Goal: Obtain resource: Obtain resource

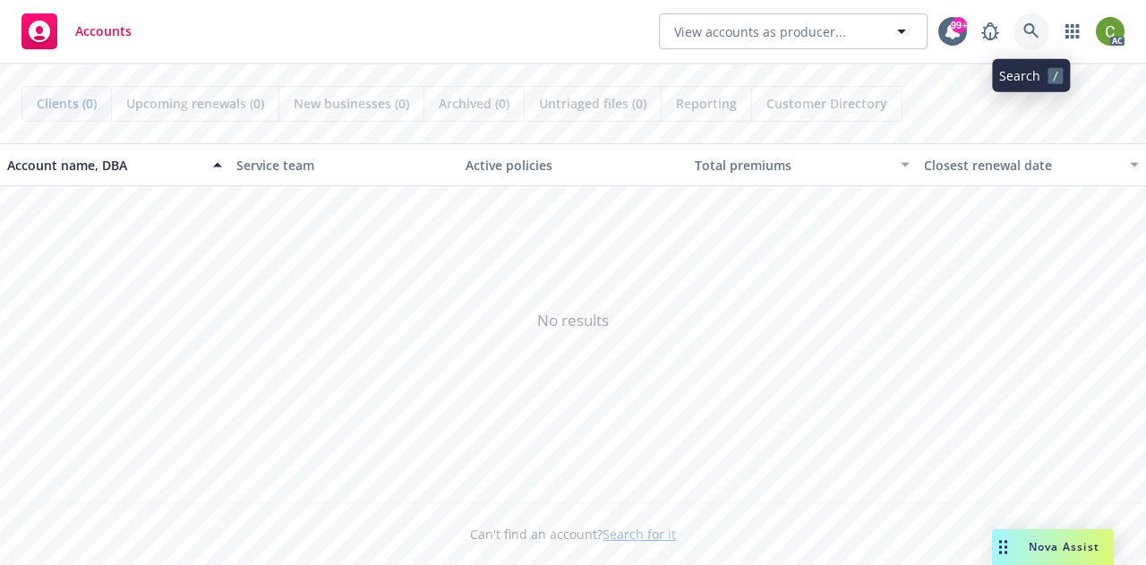
click at [1042, 30] on link at bounding box center [1031, 31] width 36 height 36
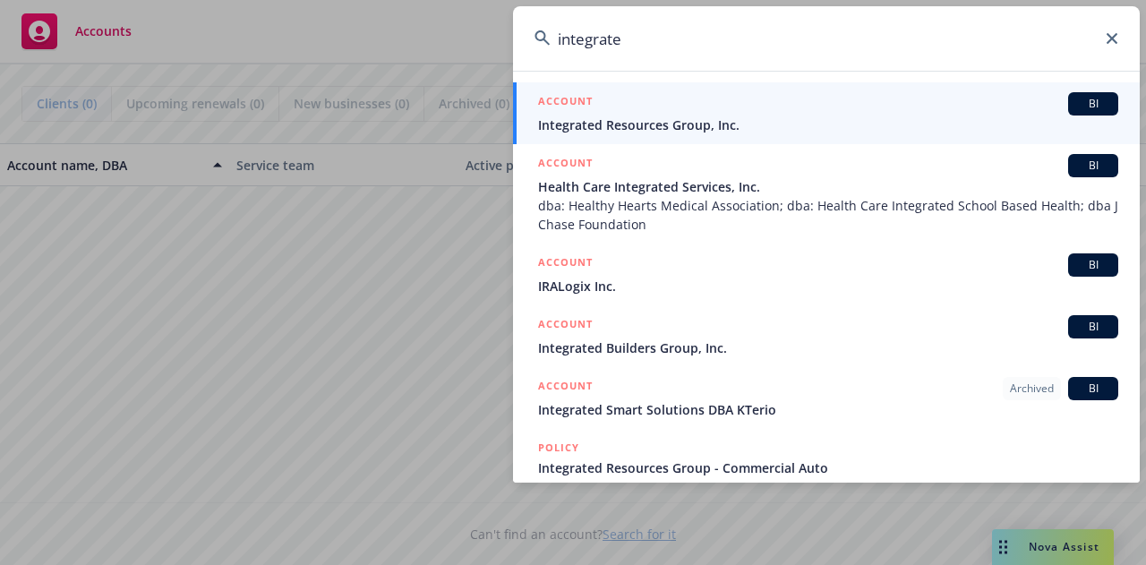
type input "integrated"
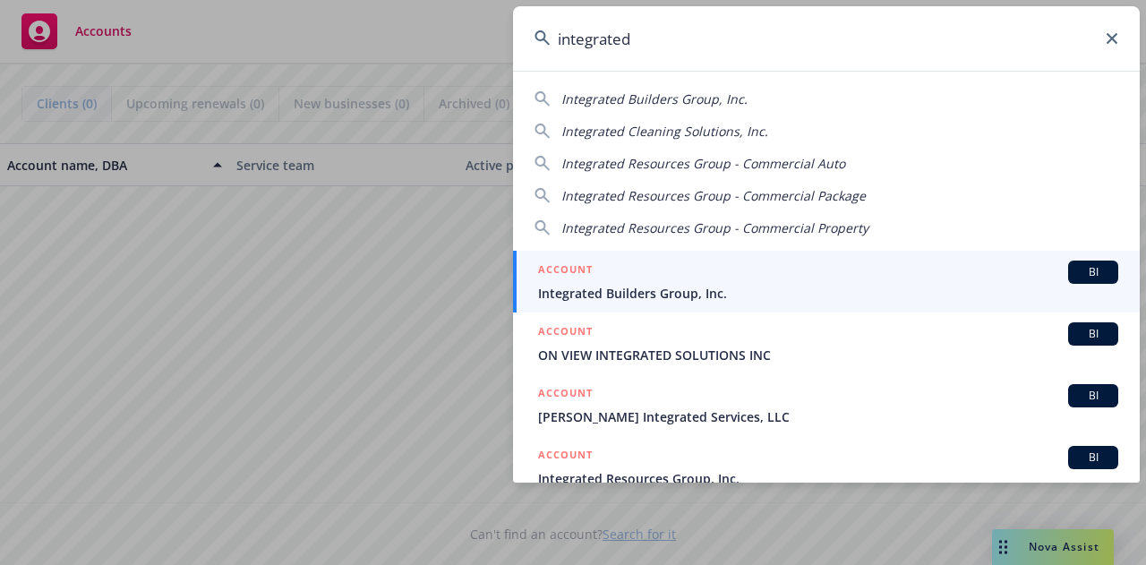
click at [797, 281] on div "ACCOUNT BI" at bounding box center [828, 271] width 580 height 23
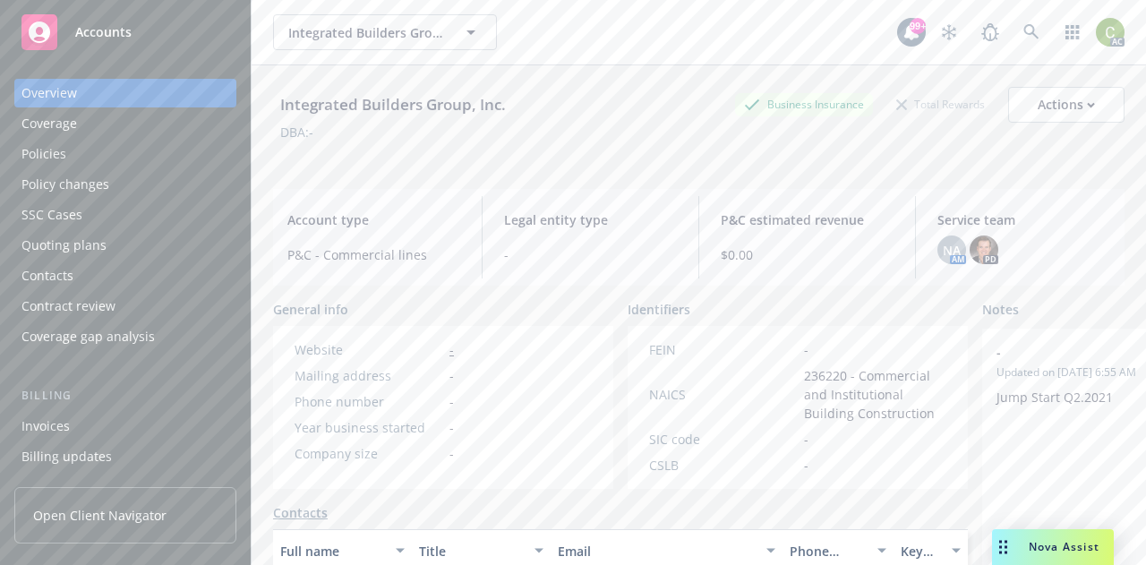
click at [144, 153] on div "Policies" at bounding box center [125, 154] width 208 height 29
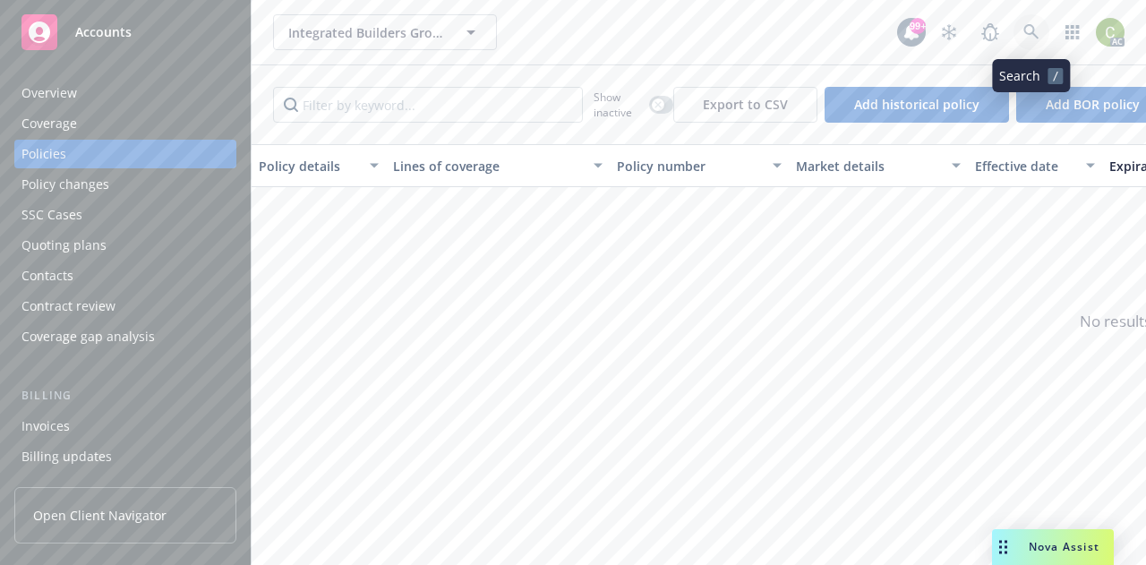
click at [1027, 32] on icon at bounding box center [1031, 32] width 16 height 16
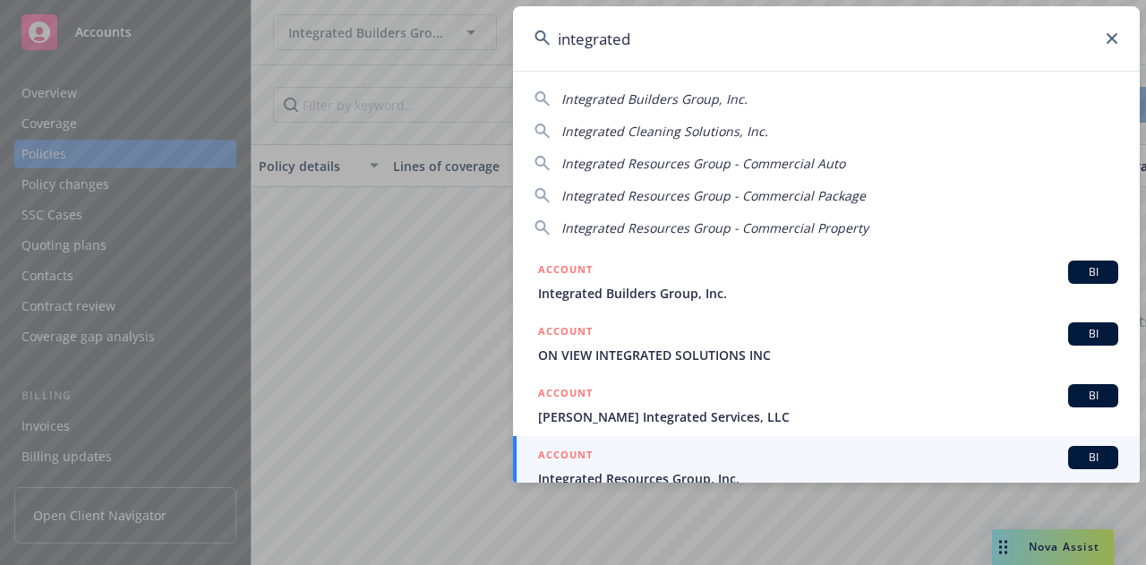
scroll to position [15, 0]
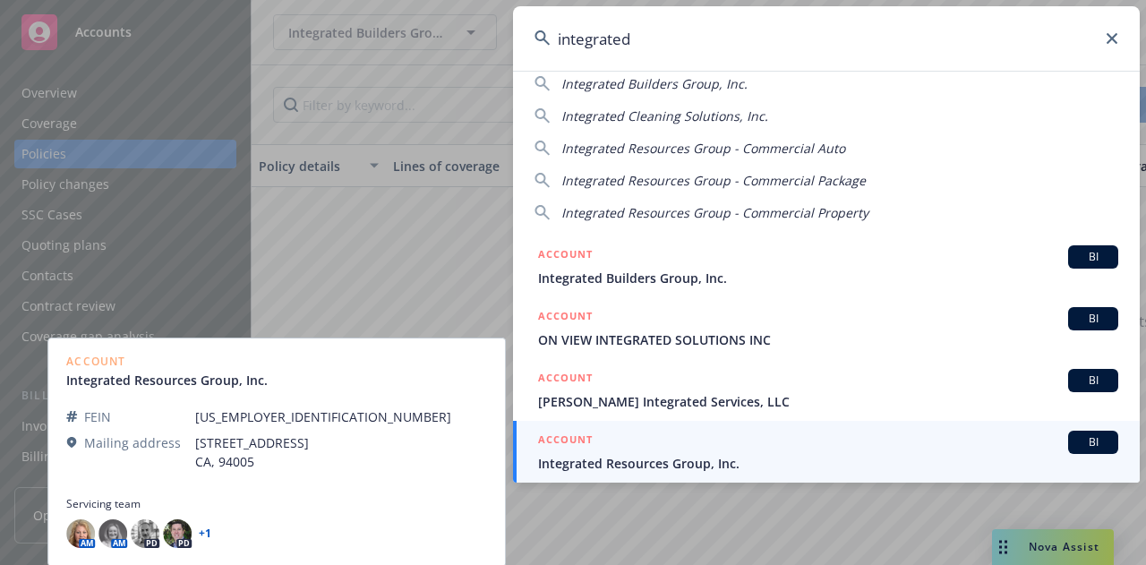
type input "integrated"
click at [836, 460] on span "Integrated Resources Group, Inc." at bounding box center [828, 463] width 580 height 19
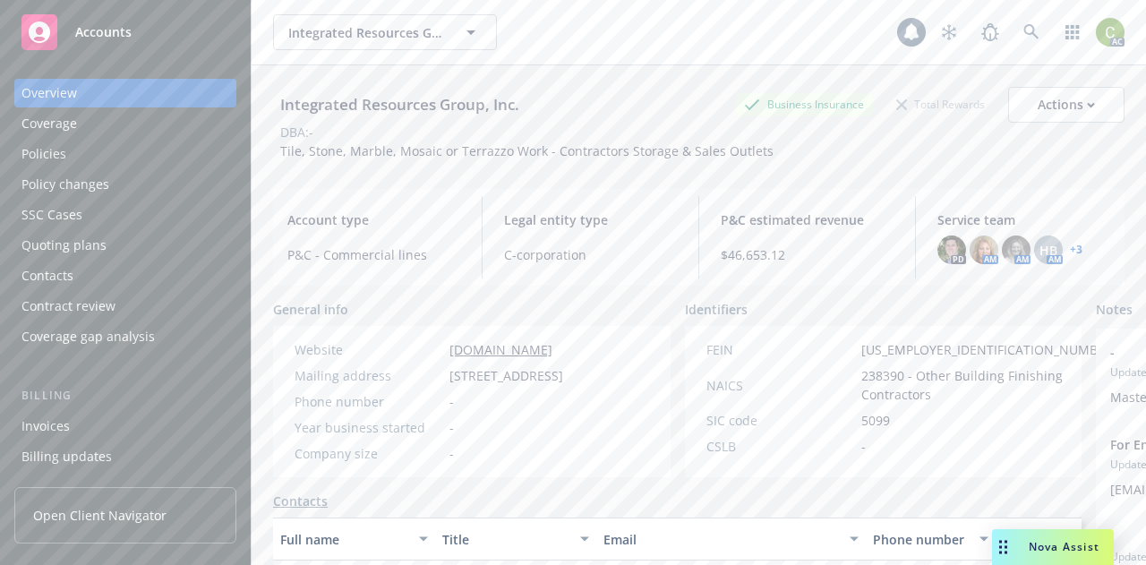
click at [55, 158] on div "Policies" at bounding box center [43, 154] width 45 height 29
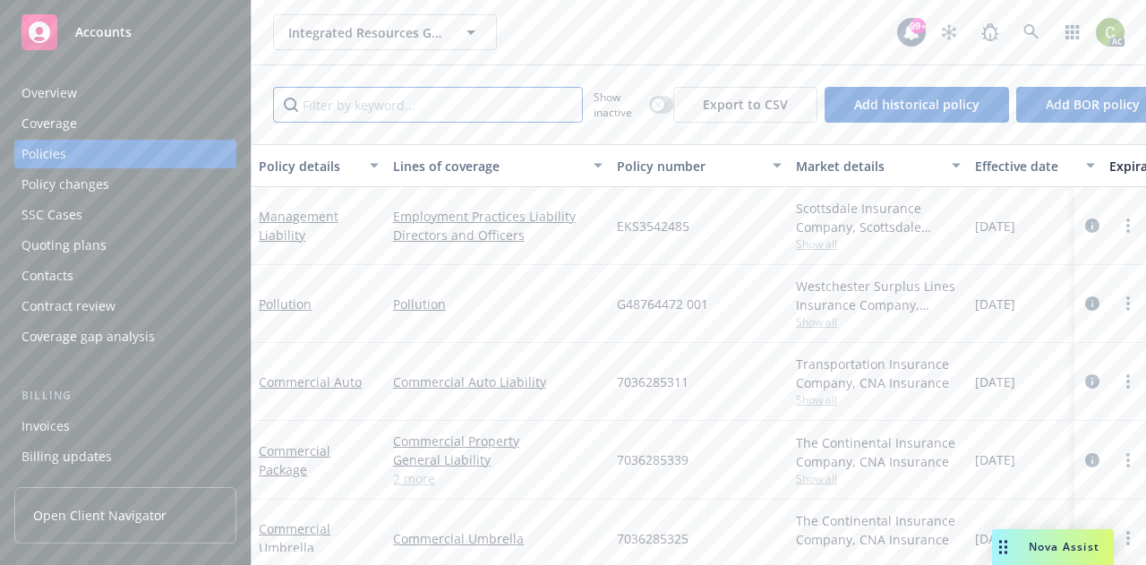
click at [465, 109] on input "Filter by keyword..." at bounding box center [428, 105] width 310 height 36
type input "pollution"
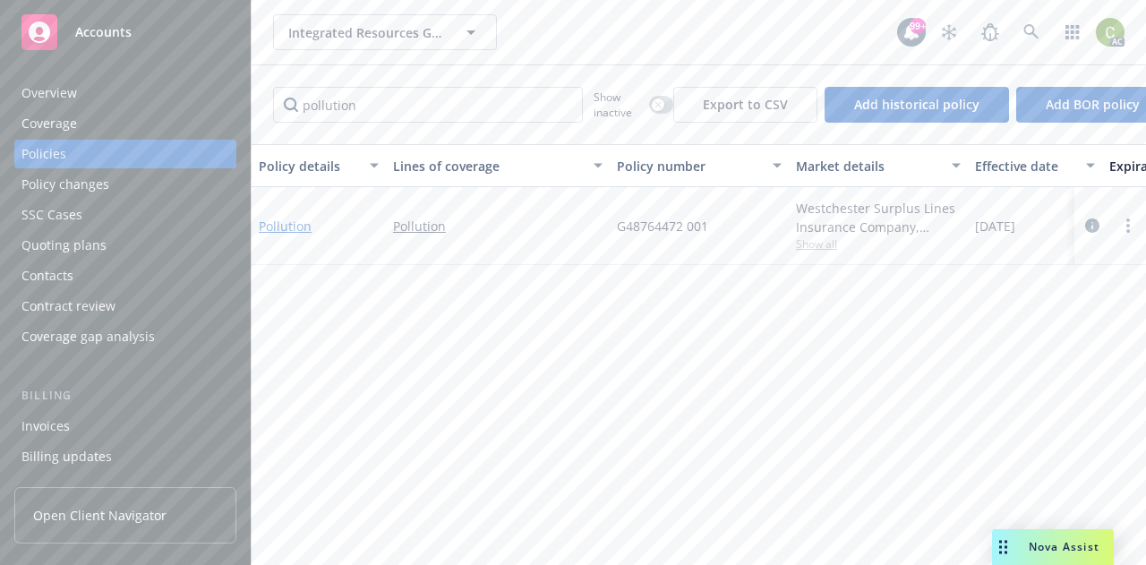
click at [291, 223] on link "Pollution" at bounding box center [285, 226] width 53 height 17
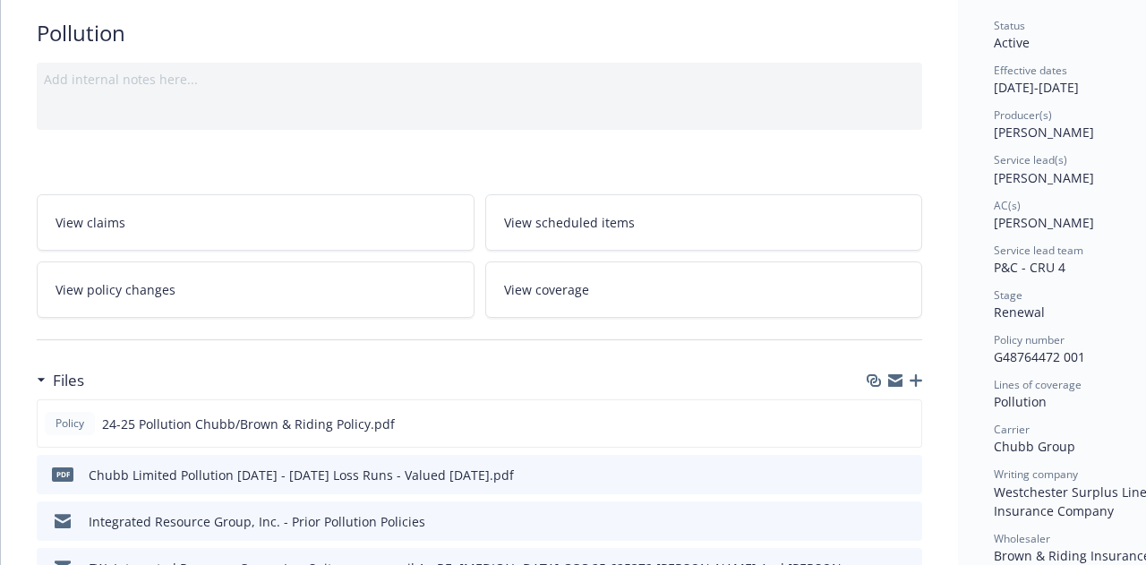
scroll to position [179, 0]
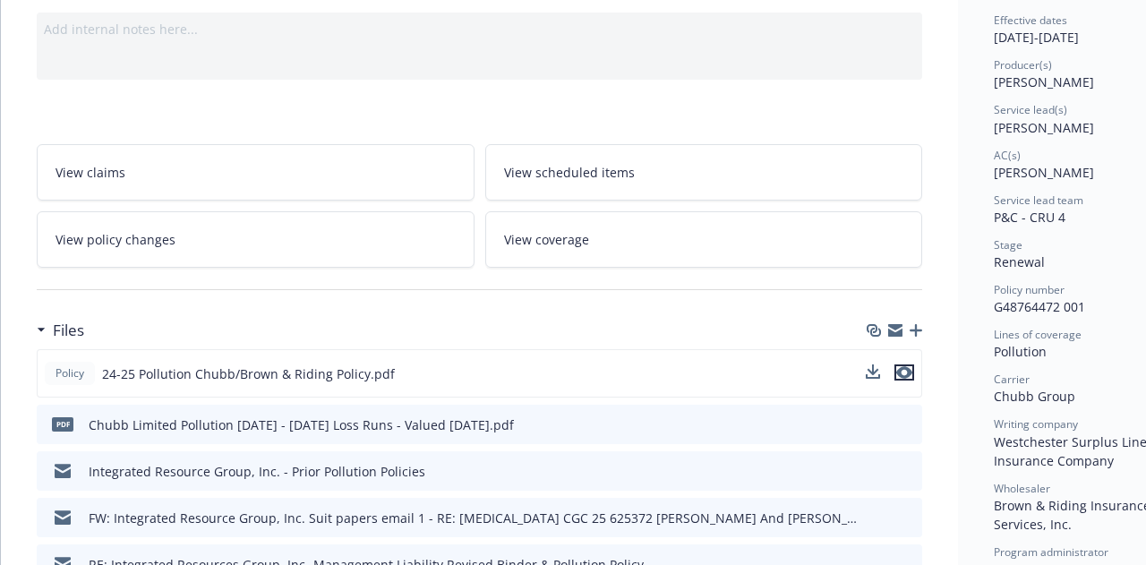
click at [909, 370] on icon "preview file" at bounding box center [904, 372] width 16 height 13
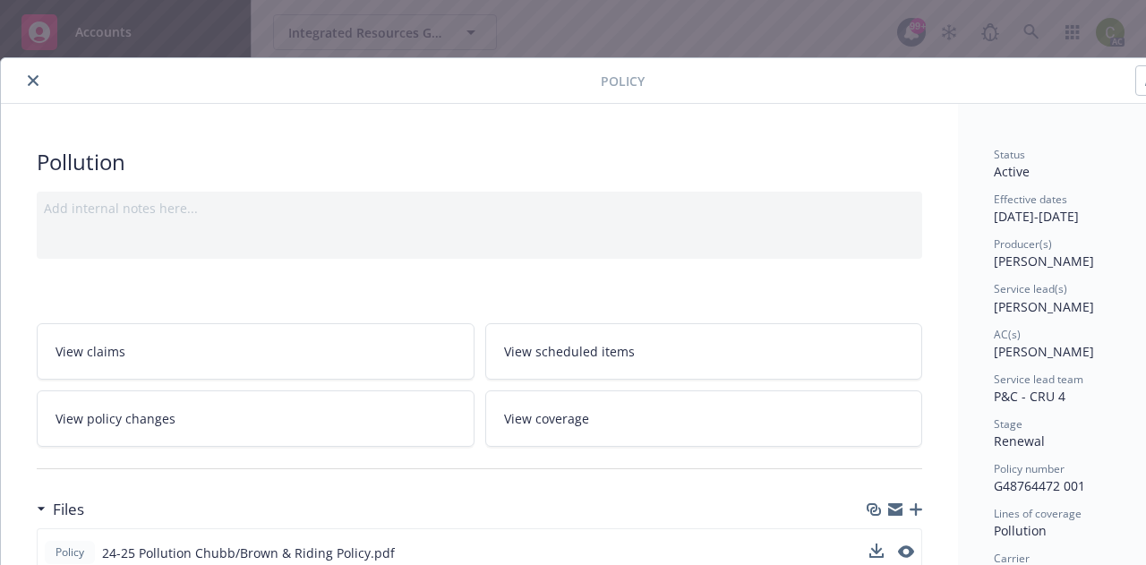
click at [35, 74] on button "close" at bounding box center [32, 80] width 21 height 21
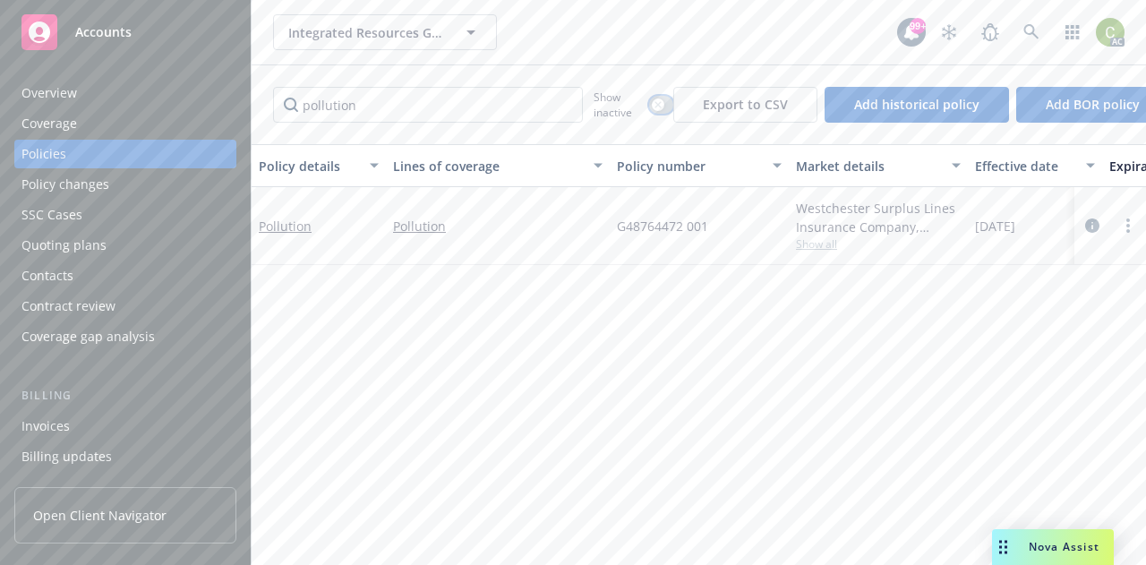
click at [656, 104] on icon "button" at bounding box center [657, 104] width 7 height 7
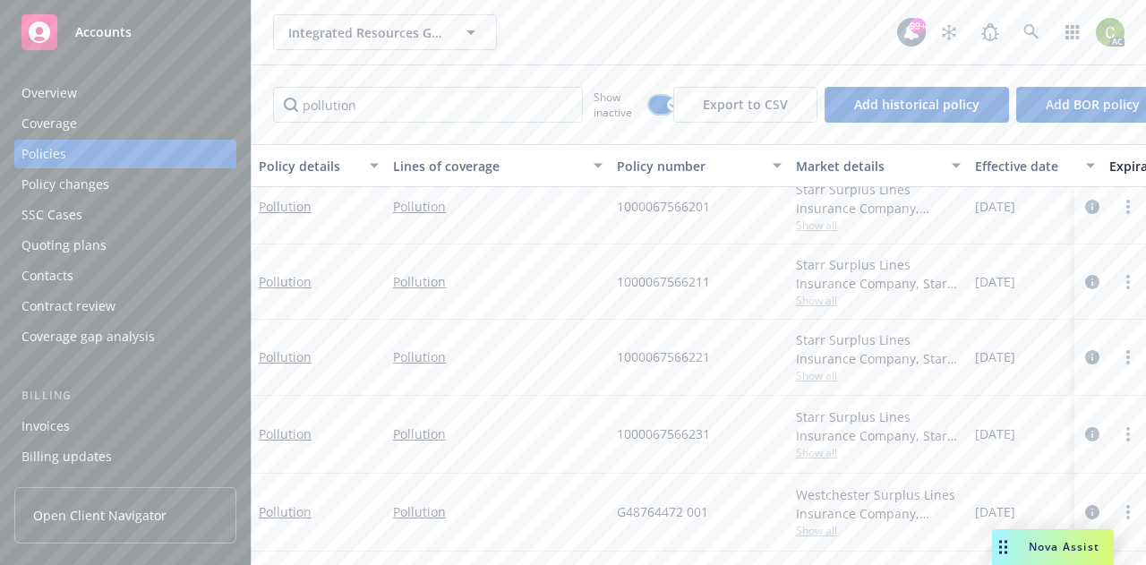
scroll to position [750, 0]
click at [272, 425] on link "Pollution" at bounding box center [285, 433] width 53 height 17
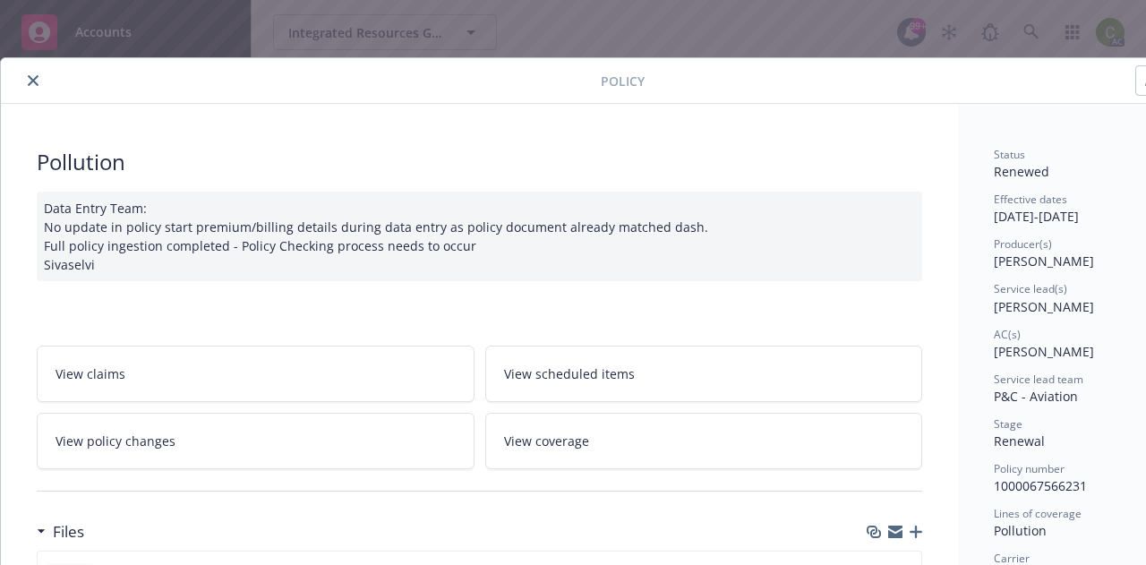
scroll to position [179, 0]
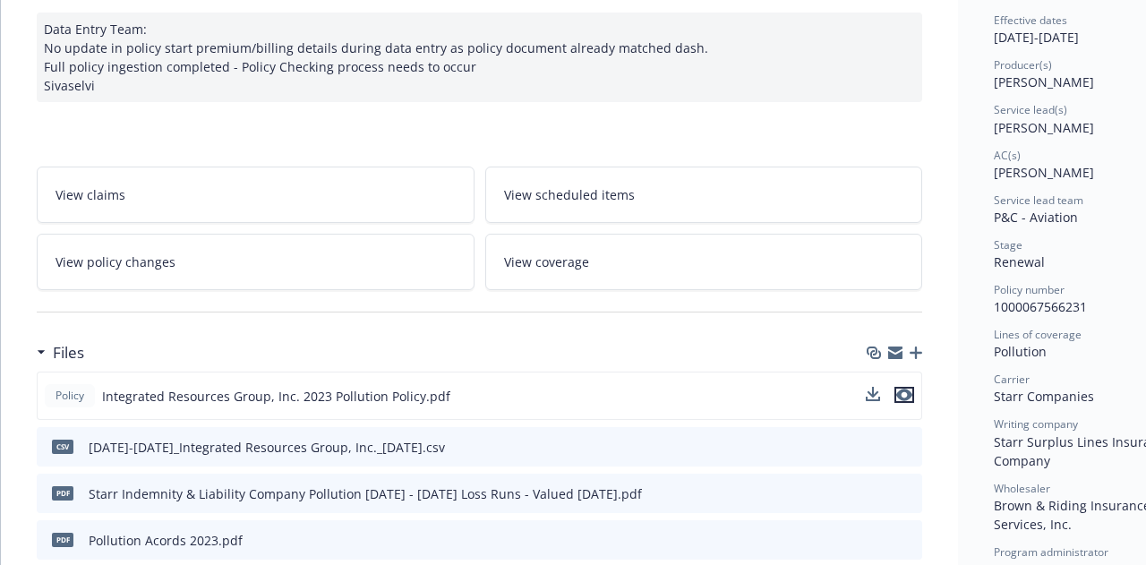
click at [906, 397] on icon "preview file" at bounding box center [904, 394] width 16 height 13
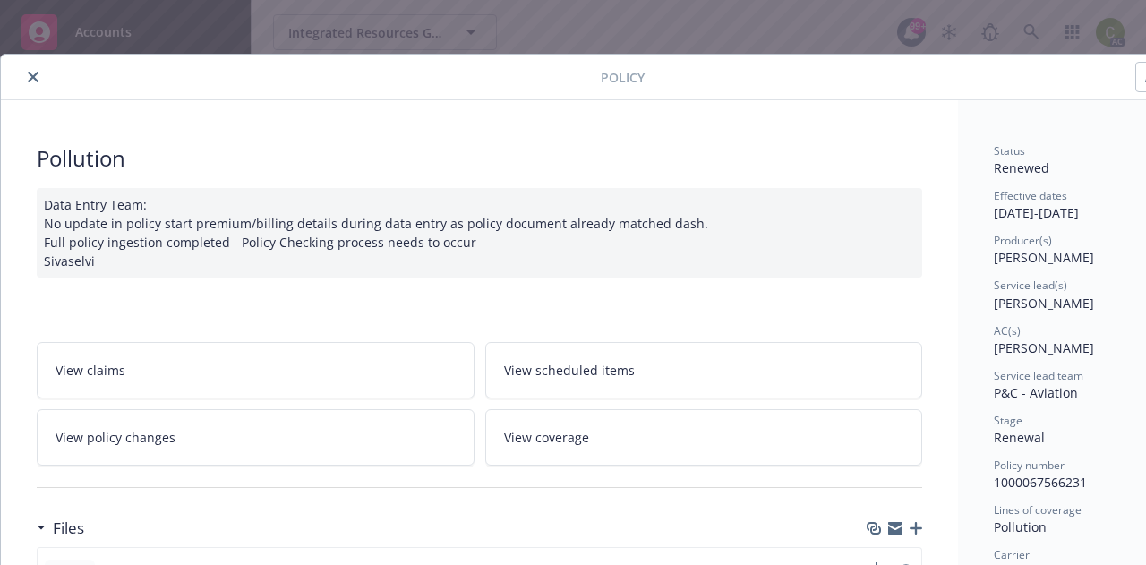
scroll to position [0, 0]
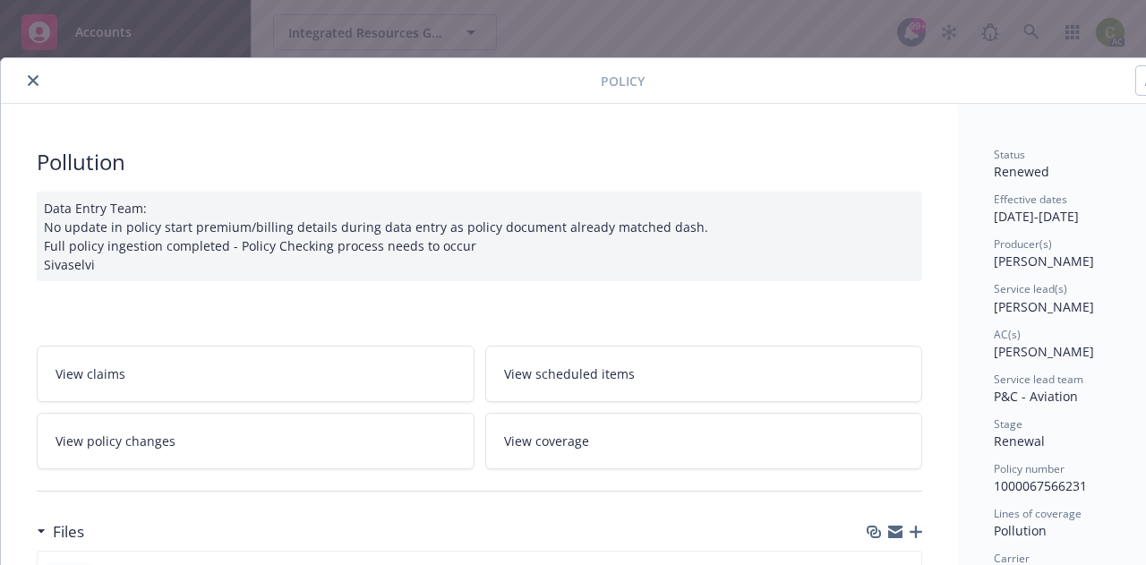
drag, startPoint x: 31, startPoint y: 81, endPoint x: 40, endPoint y: 75, distance: 10.4
click at [30, 81] on icon "close" at bounding box center [33, 80] width 11 height 11
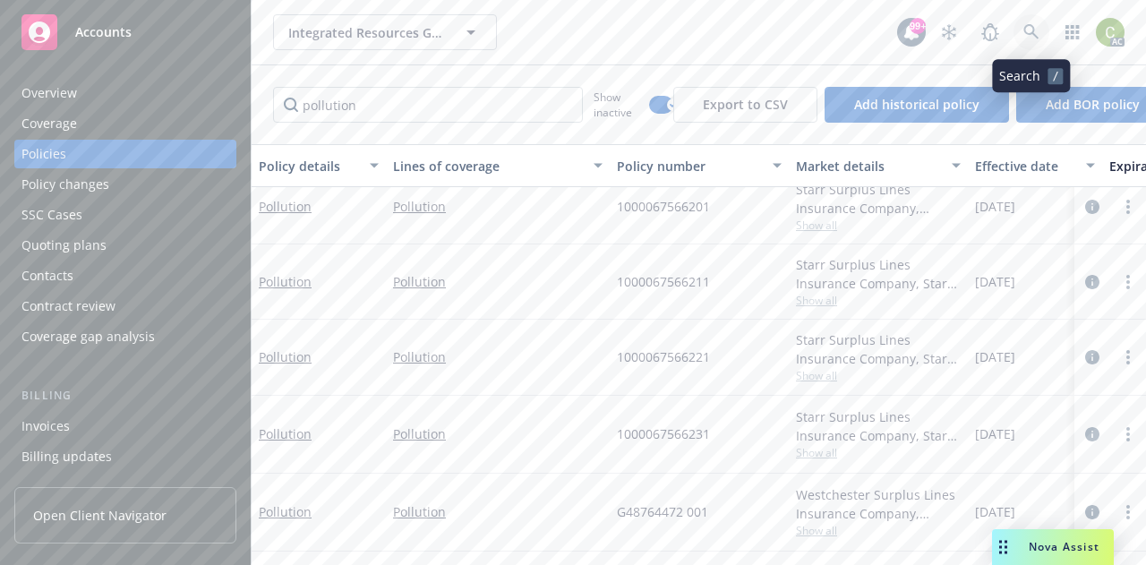
click at [1033, 31] on icon at bounding box center [1031, 32] width 16 height 16
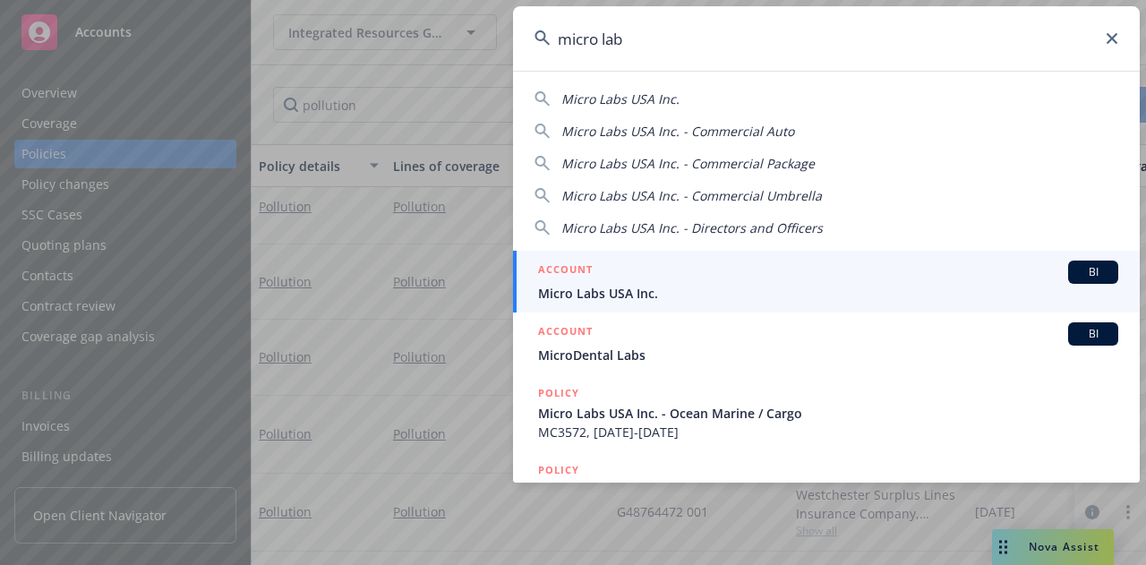
type input "micro labs"
click at [681, 278] on div "ACCOUNT BI" at bounding box center [828, 271] width 580 height 23
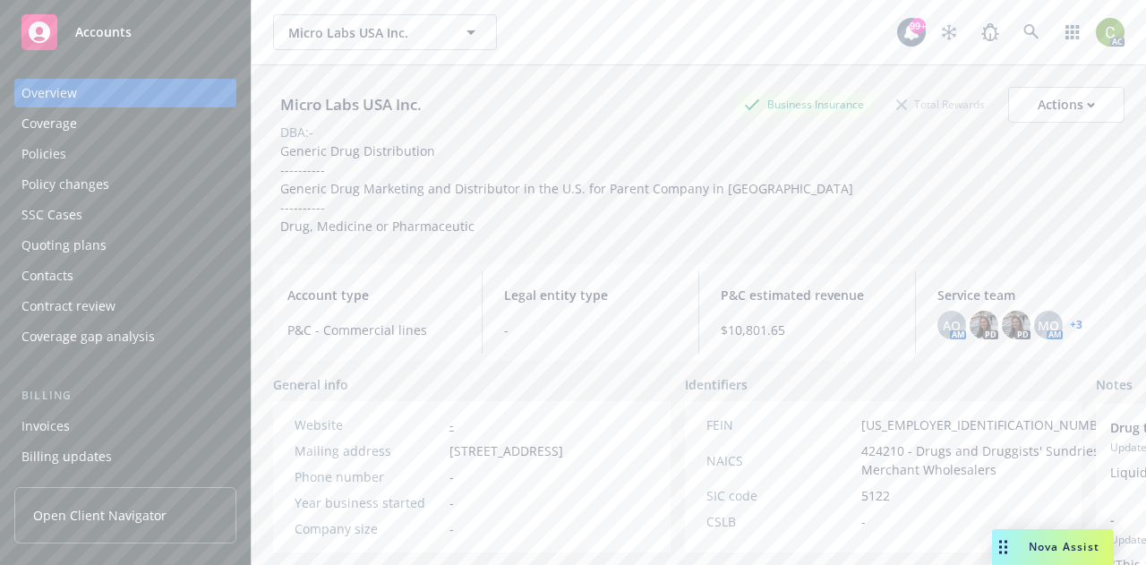
click at [47, 163] on div "Policies" at bounding box center [43, 154] width 45 height 29
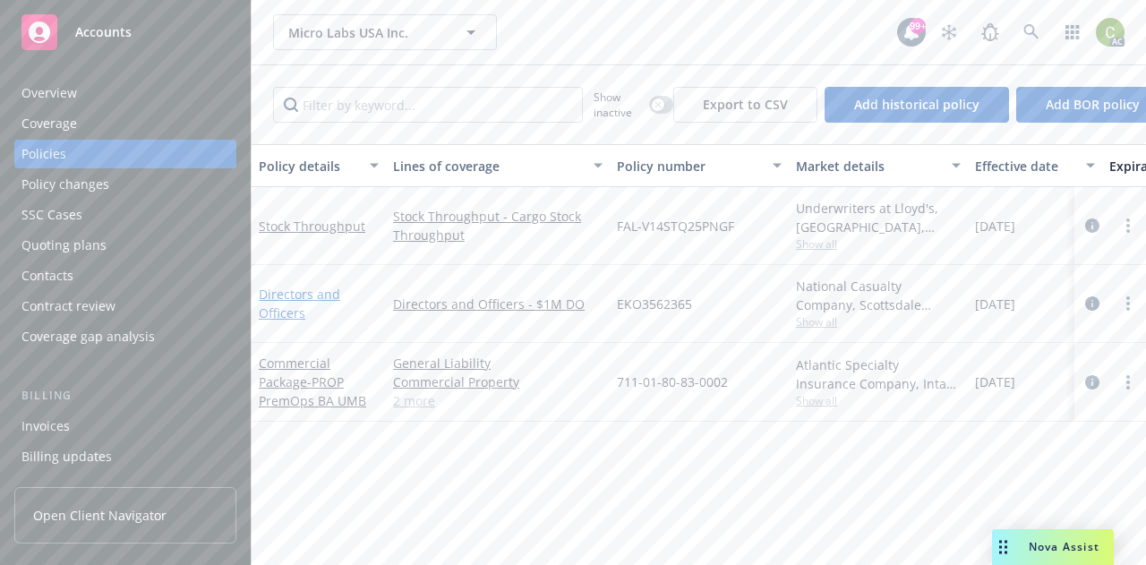
click at [293, 297] on link "Directors and Officers" at bounding box center [299, 304] width 81 height 36
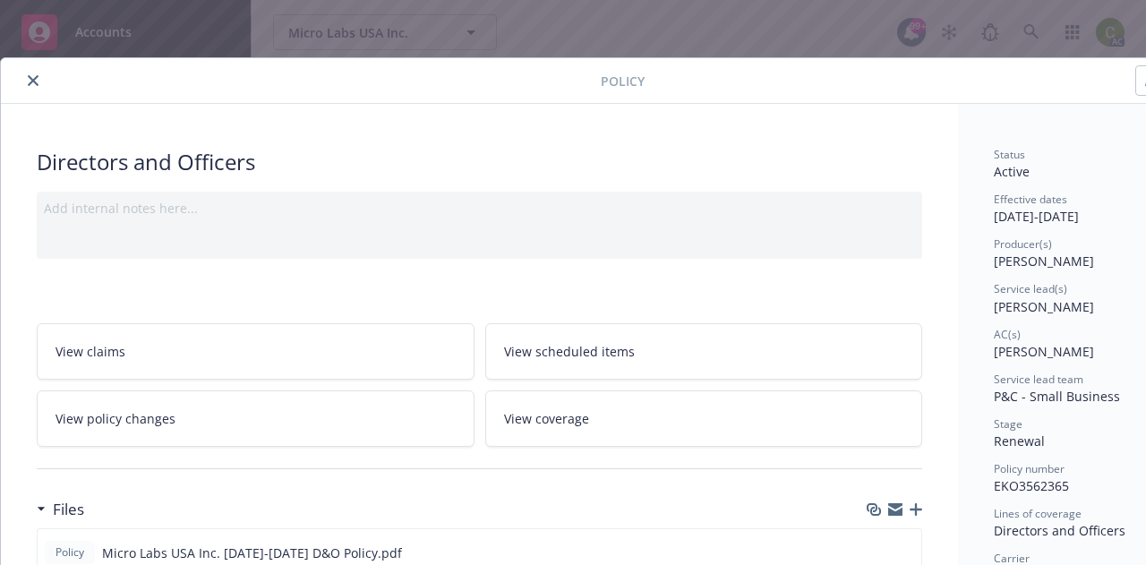
click at [25, 73] on button "close" at bounding box center [32, 80] width 21 height 21
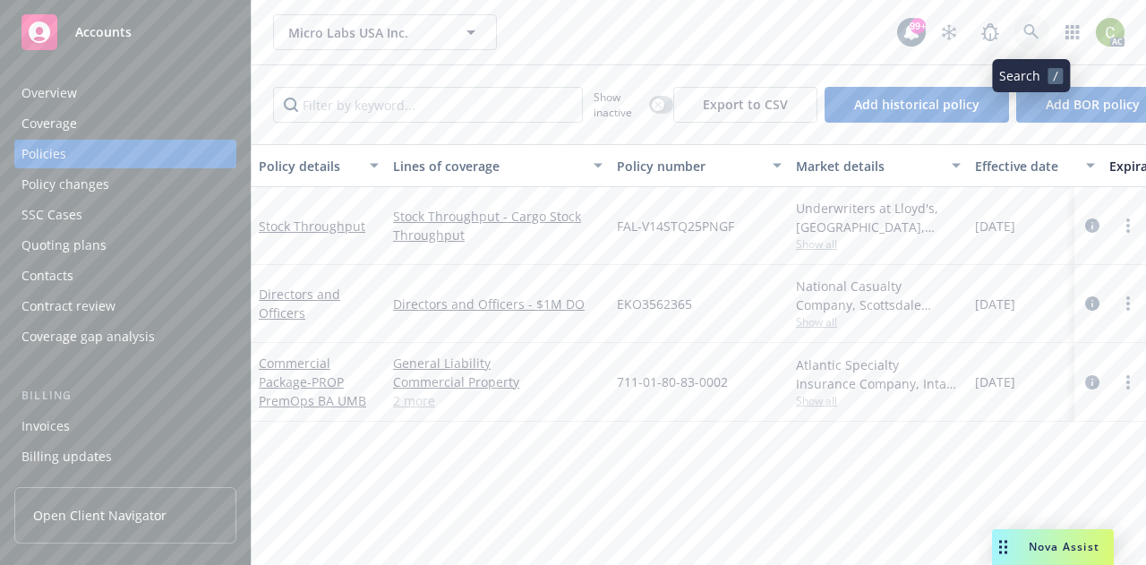
click at [1034, 35] on icon at bounding box center [1030, 31] width 15 height 15
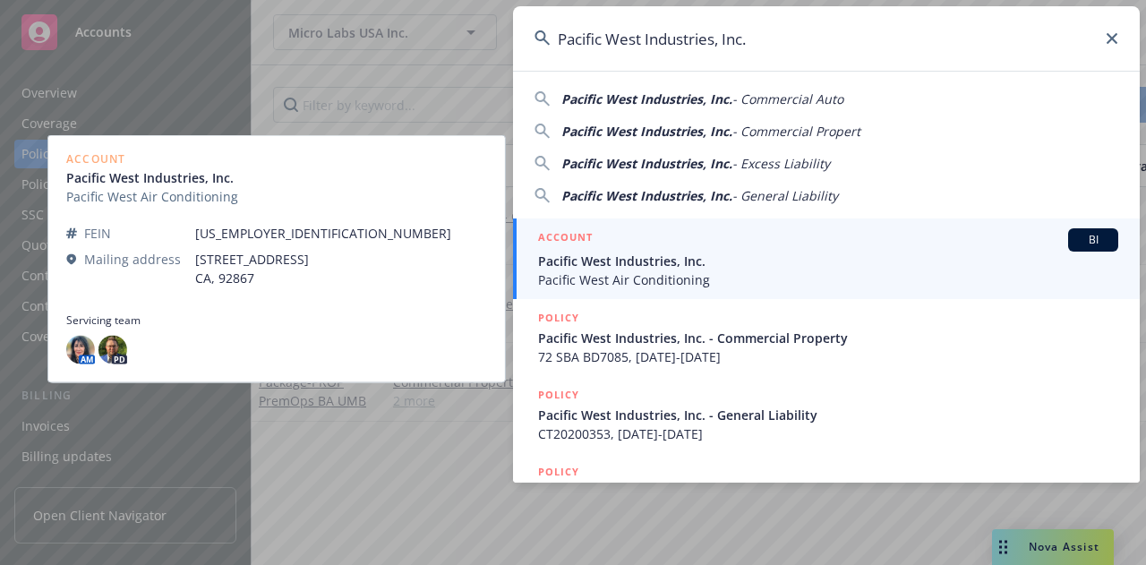
type input "Pacific West Industries, Inc."
click at [749, 265] on span "Pacific West Industries, Inc." at bounding box center [828, 261] width 580 height 19
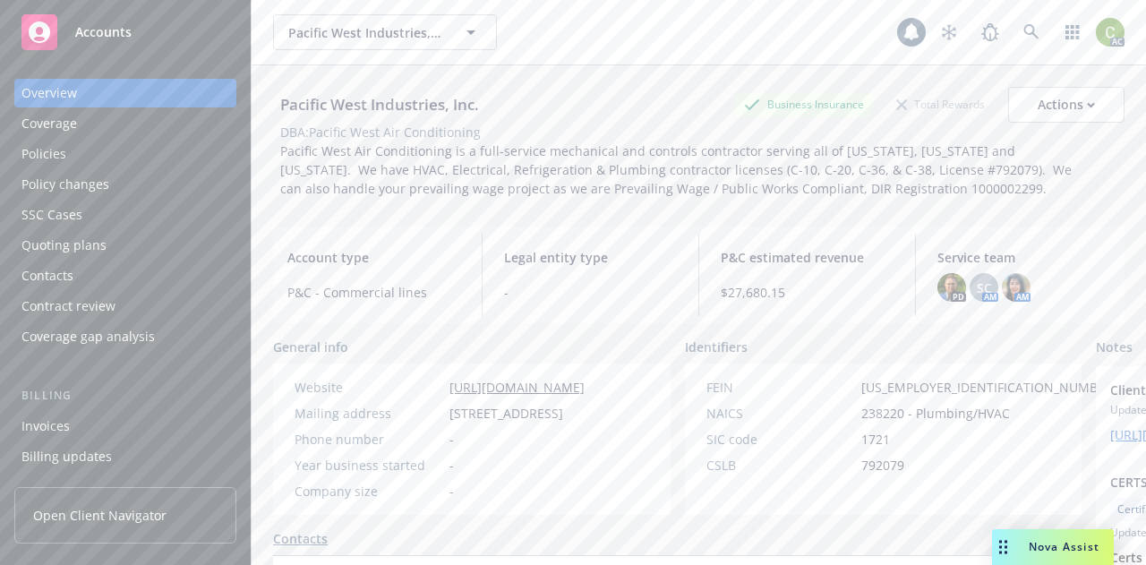
click at [67, 149] on div "Policies" at bounding box center [125, 154] width 208 height 29
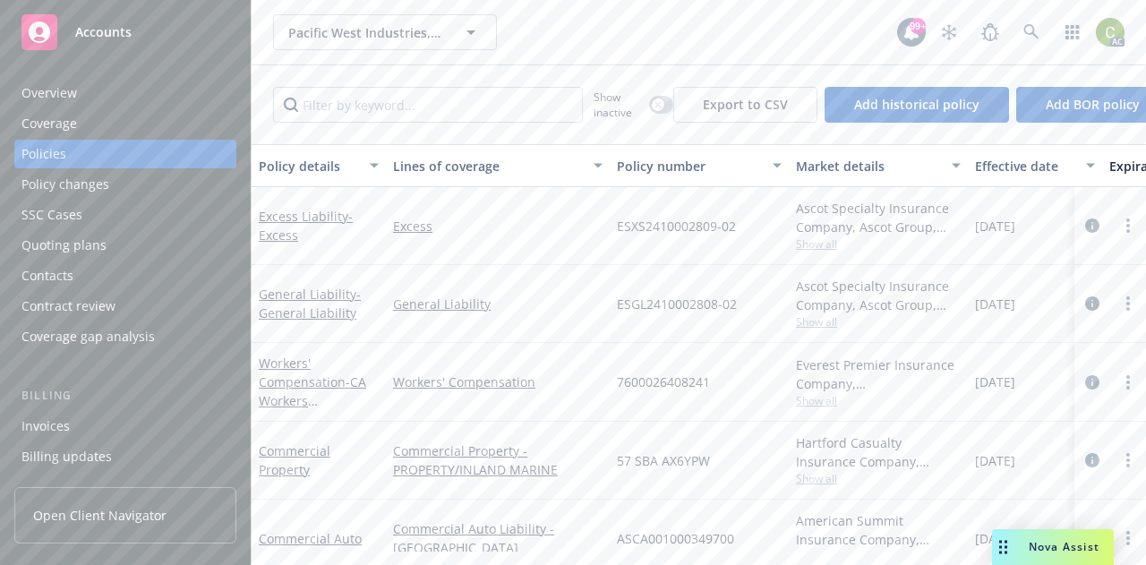
scroll to position [39, 0]
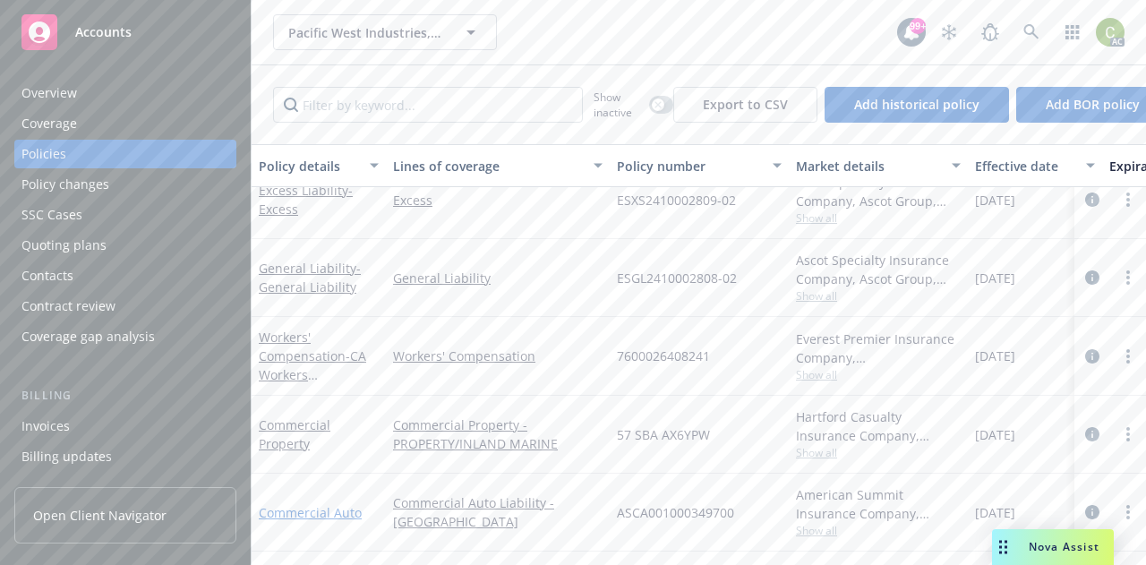
click at [317, 504] on link "Commercial Auto" at bounding box center [310, 512] width 103 height 17
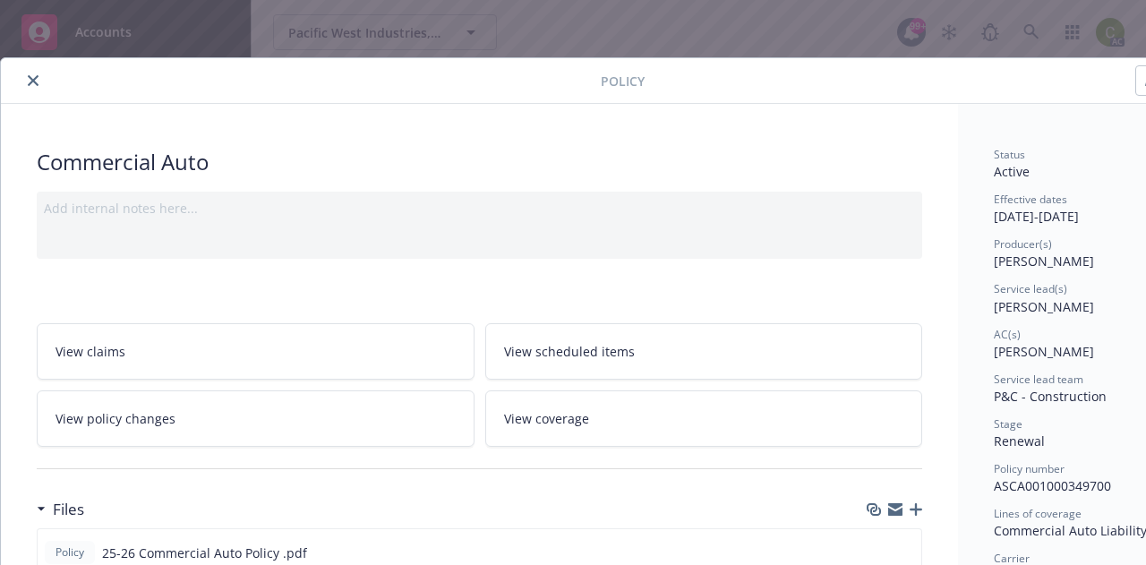
click at [34, 82] on icon "close" at bounding box center [33, 80] width 11 height 11
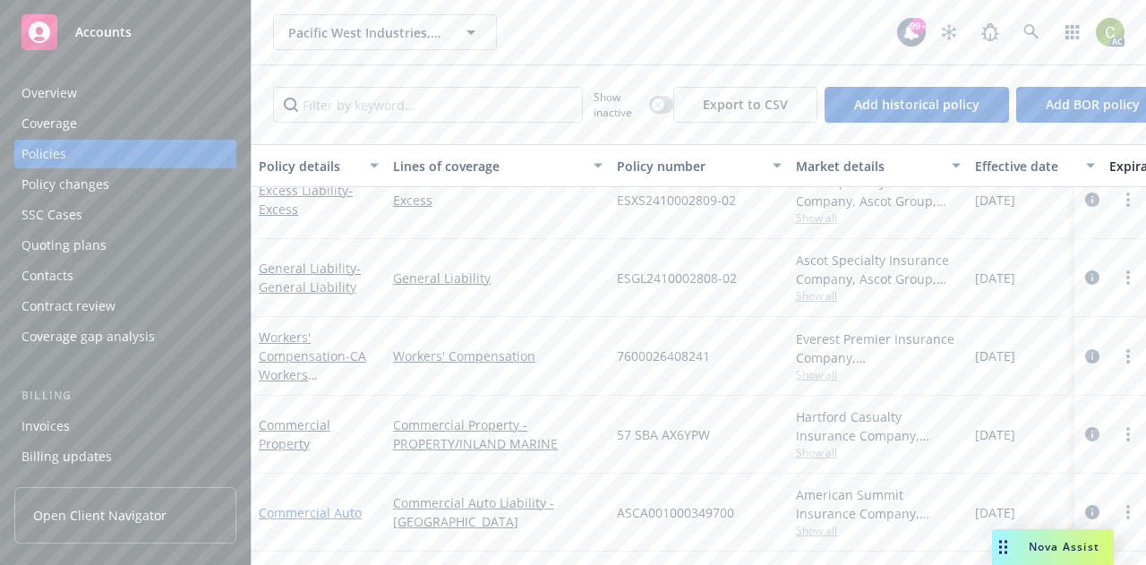
click at [290, 507] on link "Commercial Auto" at bounding box center [310, 512] width 103 height 17
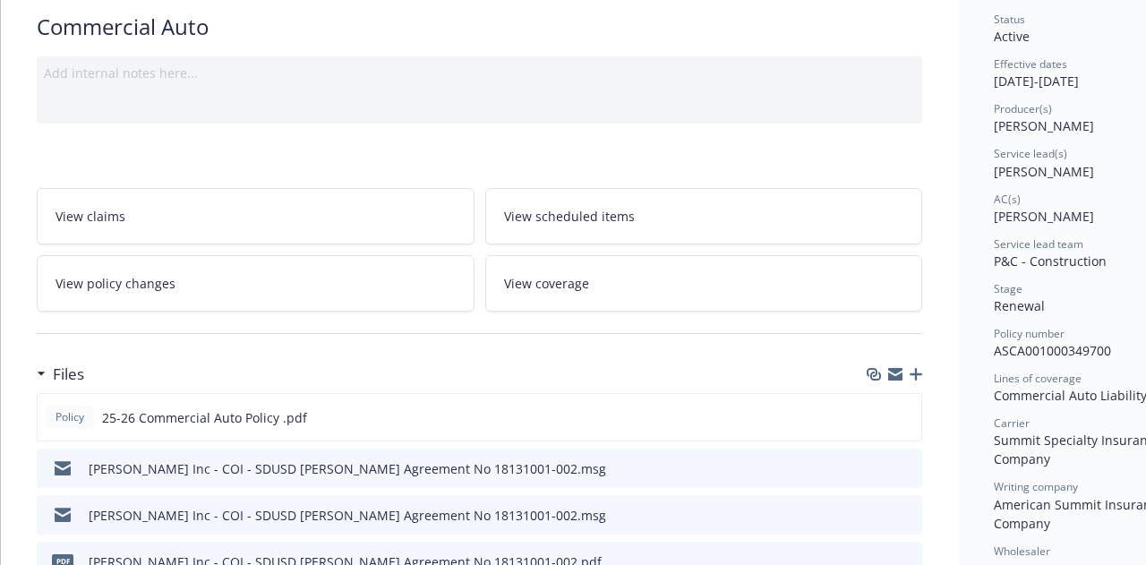
scroll to position [143, 0]
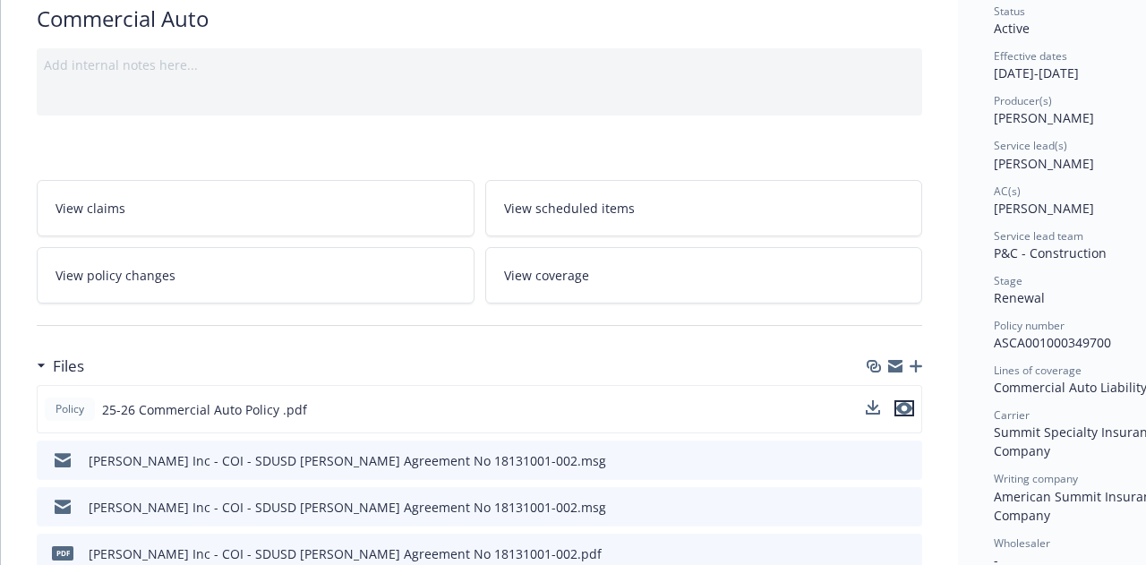
click at [909, 408] on icon "preview file" at bounding box center [904, 408] width 16 height 13
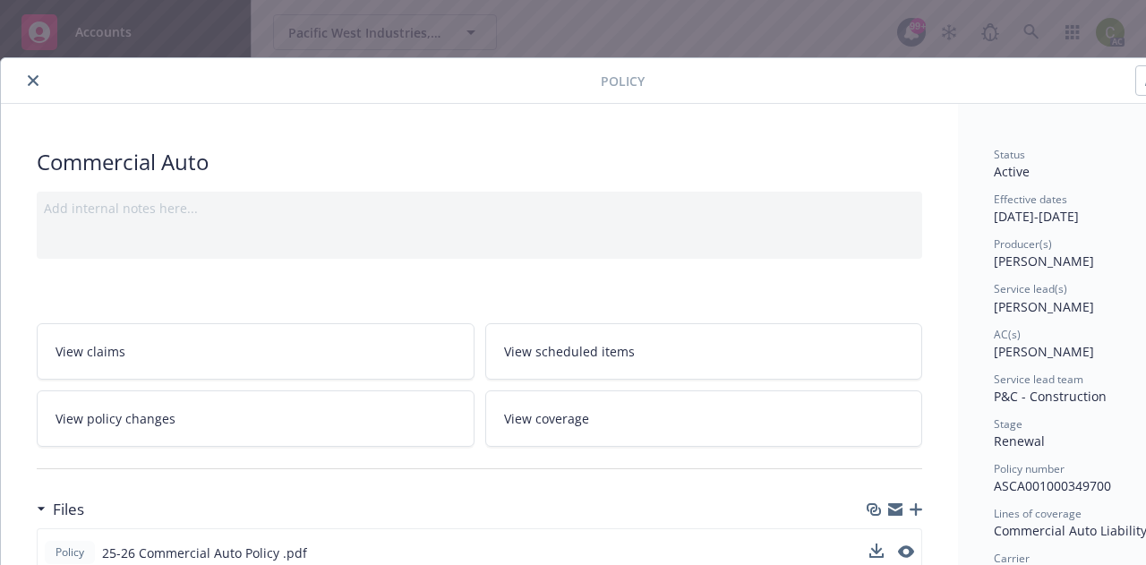
click at [40, 86] on button "close" at bounding box center [32, 80] width 21 height 21
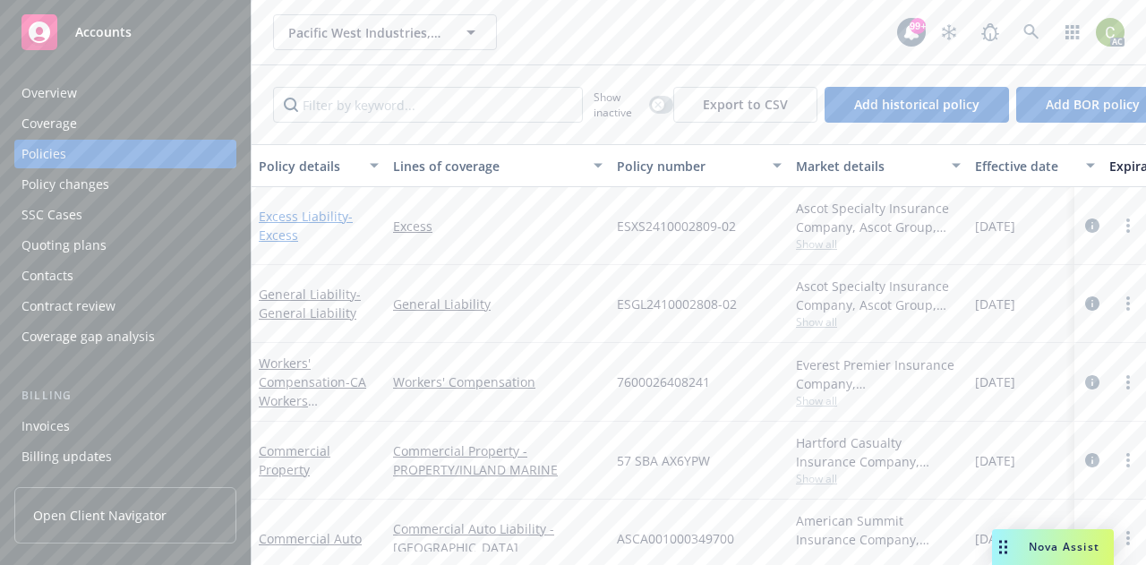
click at [284, 218] on link "Excess Liability - Excess" at bounding box center [306, 226] width 94 height 36
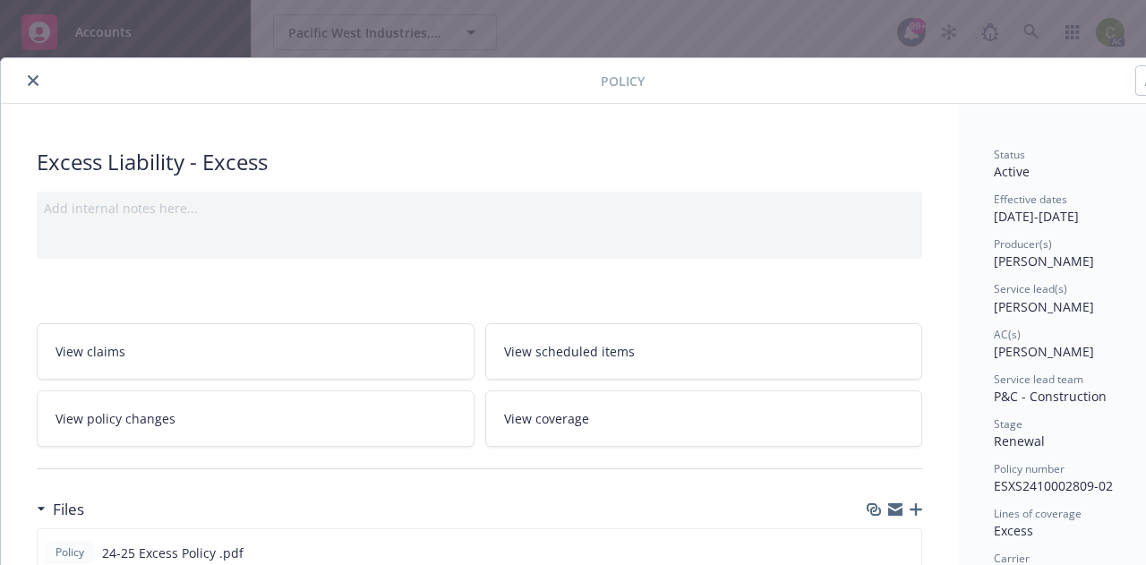
scroll to position [179, 0]
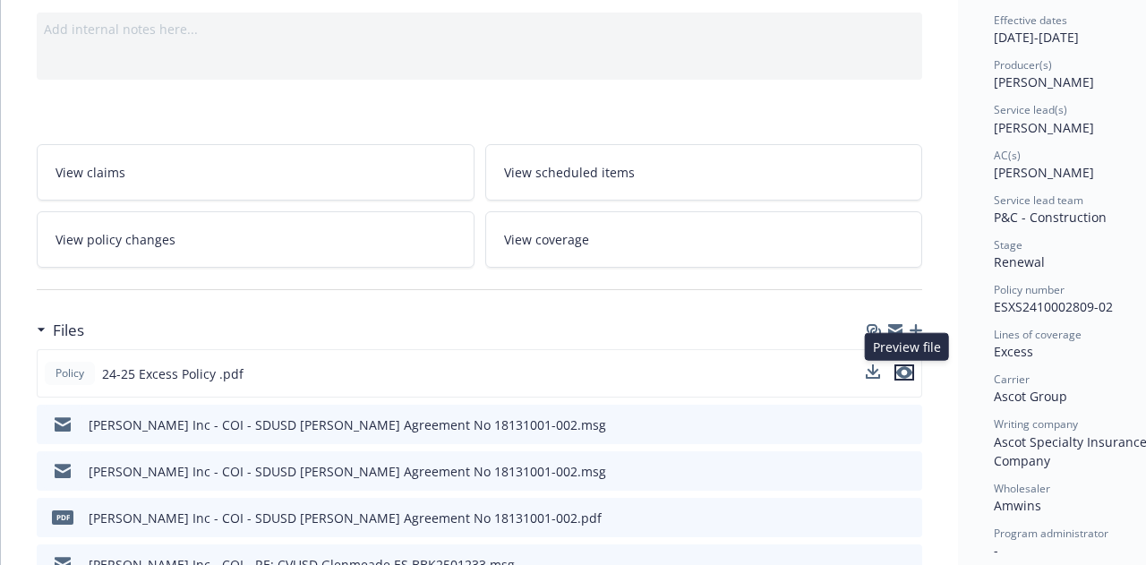
click at [906, 371] on icon "preview file" at bounding box center [904, 372] width 16 height 13
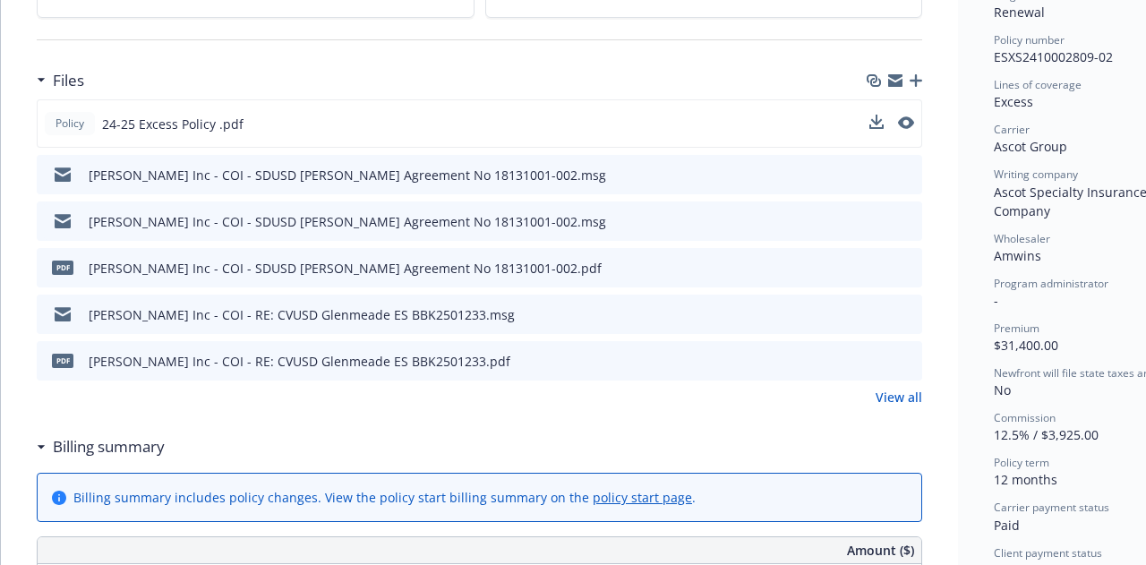
scroll to position [448, 0]
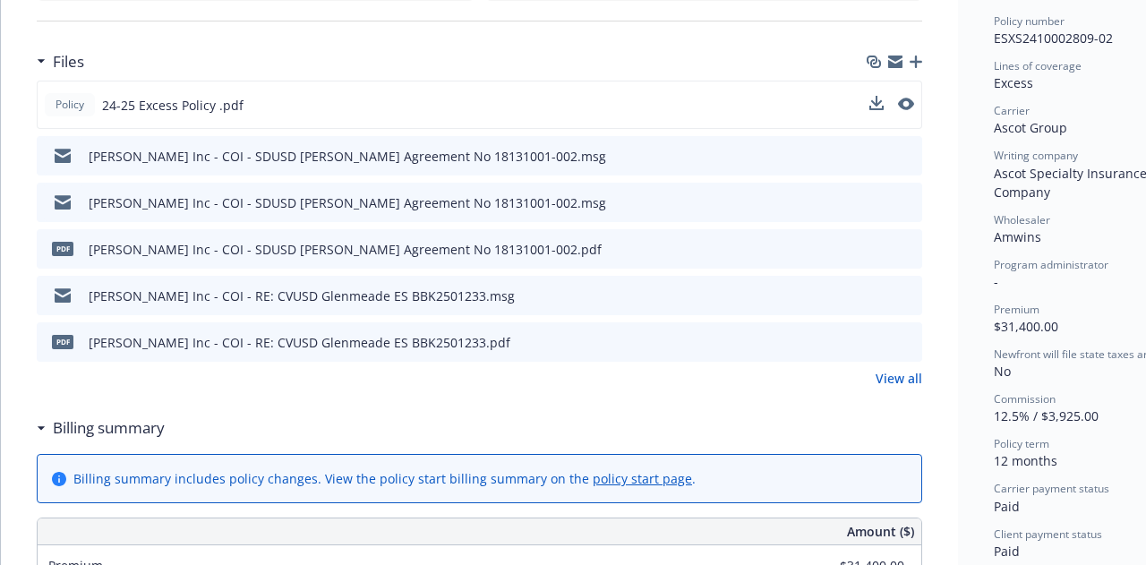
click at [897, 379] on link "View all" at bounding box center [898, 378] width 47 height 19
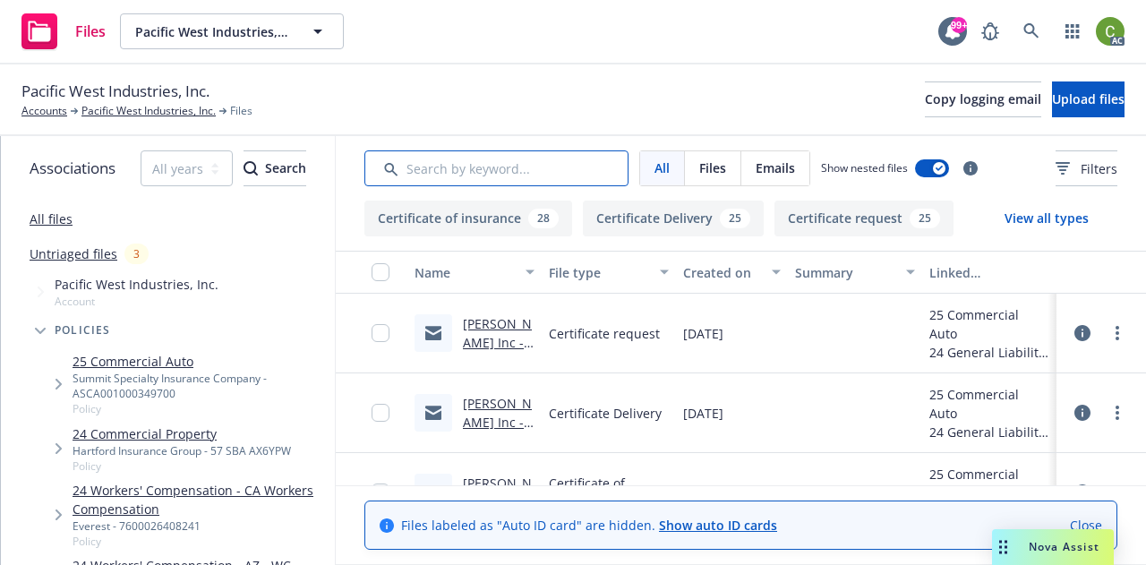
click at [512, 169] on input "Search by keyword..." at bounding box center [496, 168] width 264 height 36
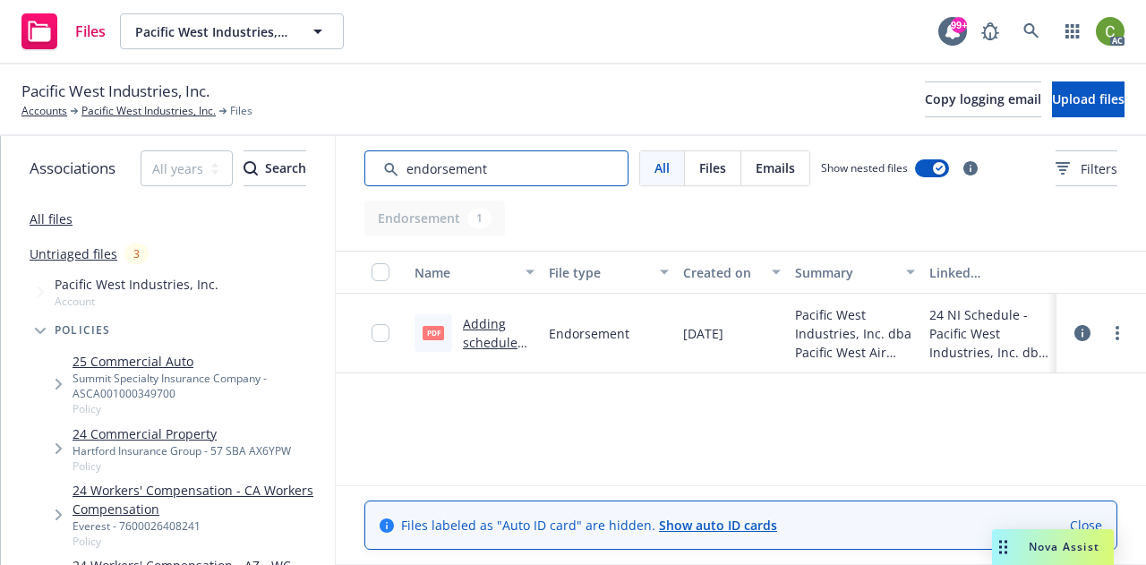
type input "endorsement"
click at [485, 321] on link "Adding scheduled Named Insureds.pdf" at bounding box center [495, 361] width 64 height 92
